Goal: Task Accomplishment & Management: Manage account settings

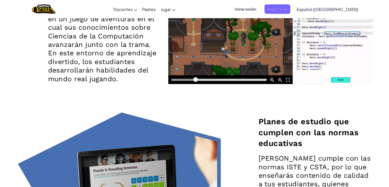
scroll to position [719, 0]
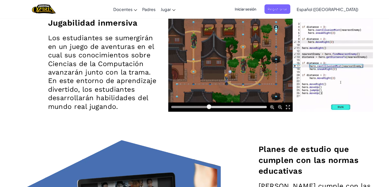
click at [260, 12] on span "Iniciar sesión" at bounding box center [246, 8] width 28 height 9
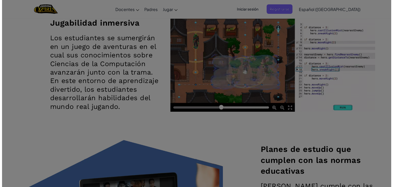
scroll to position [720, 0]
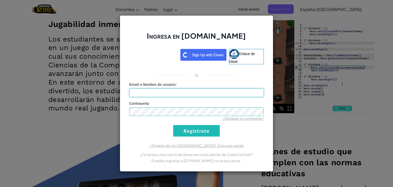
click at [208, 92] on input "Email o Nombre de usuario :" at bounding box center [196, 92] width 135 height 9
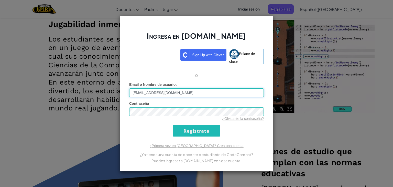
type input "[EMAIL_ADDRESS][DOMAIN_NAME]"
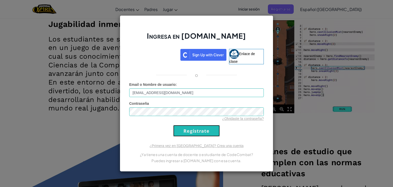
click at [182, 129] on input "Regístrate" at bounding box center [196, 131] width 47 height 12
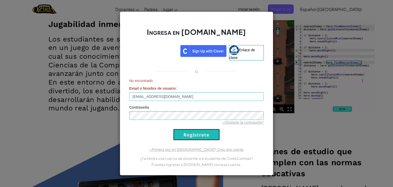
click at [198, 133] on input "Regístrate" at bounding box center [196, 135] width 47 height 12
click at [317, 136] on div "Ingresa en [DOMAIN_NAME] Enlace de clase o No encontrado. Email o Nombre de usu…" at bounding box center [196, 93] width 393 height 187
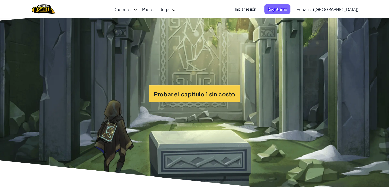
scroll to position [1184, 0]
click at [257, 10] on font "Iniciar sesión" at bounding box center [246, 9] width 22 height 5
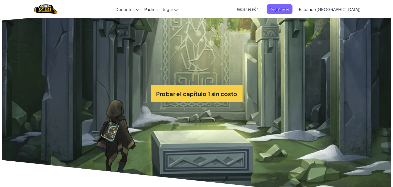
scroll to position [1188, 0]
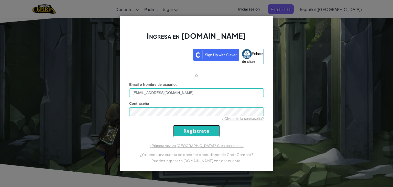
click at [209, 133] on input "Regístrate" at bounding box center [196, 131] width 47 height 12
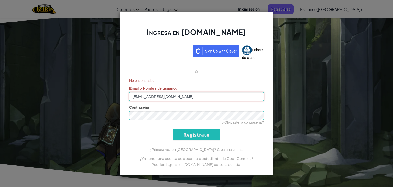
click at [190, 96] on input "[EMAIL_ADDRESS][DOMAIN_NAME]" at bounding box center [196, 96] width 135 height 9
type input "A"
type input "e"
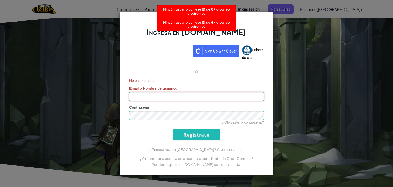
click at [163, 95] on input "e" at bounding box center [196, 96] width 135 height 9
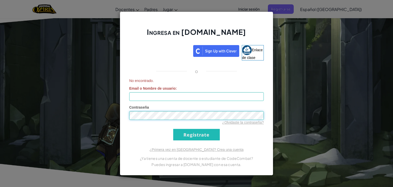
click at [122, 113] on div "Ingresa en [DOMAIN_NAME] Enlace de clase o No encontrado. Email o Nombre de usu…" at bounding box center [197, 94] width 154 height 164
click at [327, 35] on div "Ingresa en [DOMAIN_NAME] Enlace de clase o No encontrado. Email o Nombre de usu…" at bounding box center [196, 93] width 393 height 187
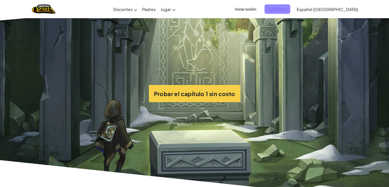
click at [288, 8] on font "Registrarse" at bounding box center [278, 9] width 20 height 5
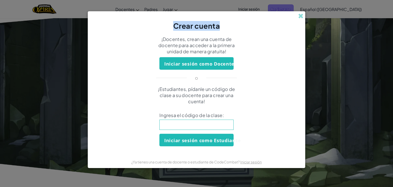
click at [295, 8] on div "Crear cuenta ¡Docentes, crean una cuenta de docente para acceder a la primera u…" at bounding box center [196, 93] width 393 height 187
click at [214, 126] on input at bounding box center [196, 125] width 74 height 10
type input "Sand Desk Fire"
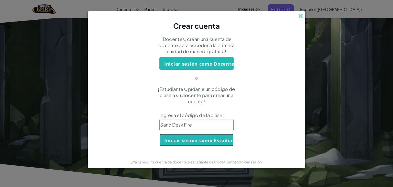
click at [210, 139] on font "Iniciar sesión como Estudiante" at bounding box center [202, 140] width 77 height 6
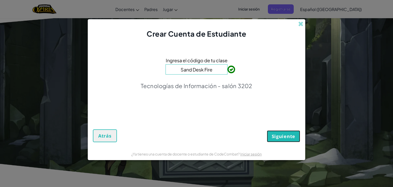
click at [276, 135] on font "Siguiente" at bounding box center [284, 136] width 24 height 6
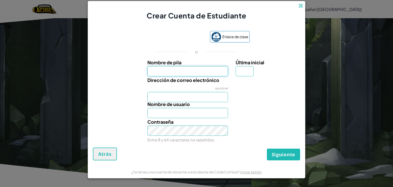
click at [213, 73] on input "Nombre de pila" at bounding box center [187, 71] width 81 height 10
type input "[PERSON_NAME]"
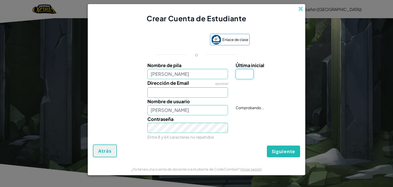
click at [246, 69] on input "Última inicial" at bounding box center [245, 74] width 18 height 10
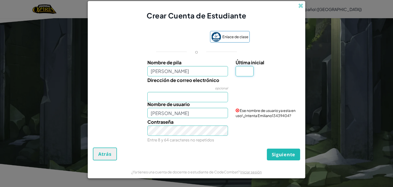
type input "g"
type input "L"
type input "EmilianoL"
click at [194, 97] on div "Nombre [PERSON_NAME] Última inicial L Dirección de correo electrónico opcional …" at bounding box center [196, 101] width 205 height 84
type input "[EMAIL_ADDRESS][DOMAIN_NAME]"
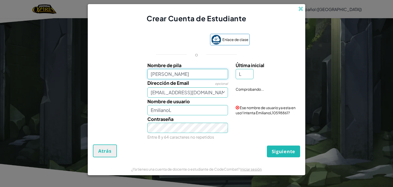
click at [176, 66] on div "Nombre [PERSON_NAME]" at bounding box center [187, 70] width 81 height 18
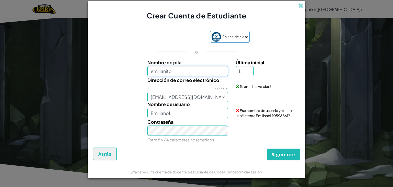
type input "emilianito"
type input "EmilianitoL"
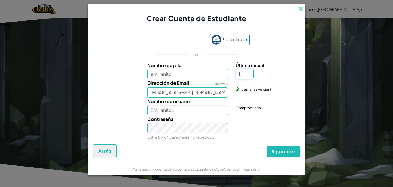
click at [244, 71] on input "L" at bounding box center [245, 74] width 18 height 10
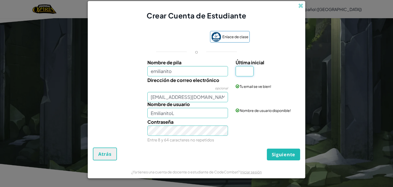
type input "g"
type input "G"
type input "EmilianitoG"
click at [281, 127] on div "Contraseña Entre 8 y 64 caracteres no repetidos" at bounding box center [196, 130] width 212 height 25
click at [283, 151] on font "Siguiente" at bounding box center [284, 154] width 24 height 6
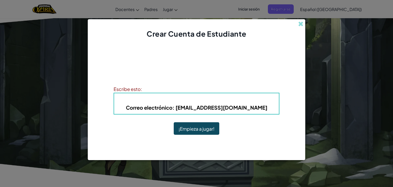
click at [230, 108] on font ": [EMAIL_ADDRESS][DOMAIN_NAME]" at bounding box center [220, 107] width 95 height 6
click at [229, 108] on font ": [EMAIL_ADDRESS][DOMAIN_NAME]" at bounding box center [220, 107] width 95 height 6
click at [358, 89] on div "Crear Cuenta de Estudiante ¡Cuenta Creada! Escribe tu información para que no l…" at bounding box center [196, 93] width 393 height 187
click at [301, 23] on span at bounding box center [300, 23] width 5 height 5
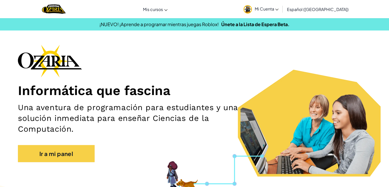
click at [274, 8] on font "Mi Cuenta" at bounding box center [264, 8] width 19 height 5
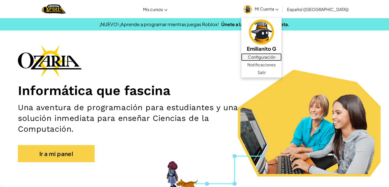
click at [275, 55] on font "Configuración" at bounding box center [262, 56] width 28 height 5
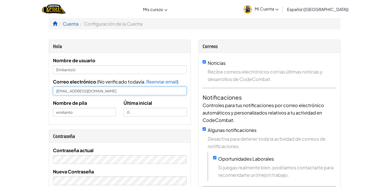
click at [86, 92] on input "[EMAIL_ADDRESS][DOMAIN_NAME]" at bounding box center [120, 91] width 134 height 9
type input "[EMAIL_ADDRESS][DOMAIN_NAME]"
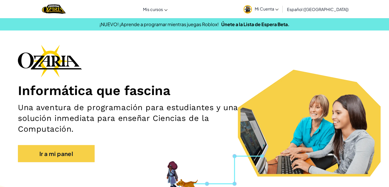
click at [267, 11] on font "Mi Cuenta" at bounding box center [264, 8] width 19 height 5
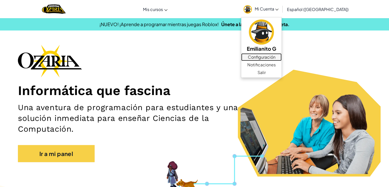
click at [274, 58] on font "Configuración" at bounding box center [262, 56] width 28 height 5
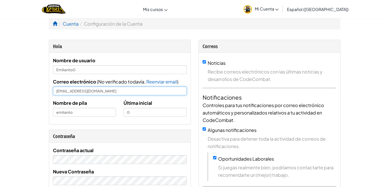
click at [87, 91] on input "[EMAIL_ADDRESS][DOMAIN_NAME]" at bounding box center [120, 91] width 134 height 9
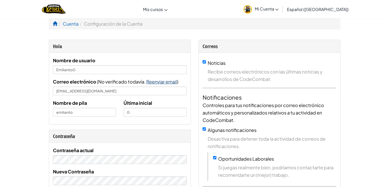
click at [171, 80] on font "Reenviar email" at bounding box center [161, 82] width 31 height 6
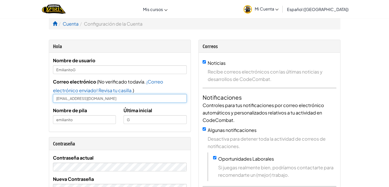
click at [85, 98] on input "[EMAIL_ADDRESS][DOMAIN_NAME]" at bounding box center [120, 98] width 134 height 9
type input "emilianogarzalara63@gmail.com"
